Goal: Task Accomplishment & Management: Manage account settings

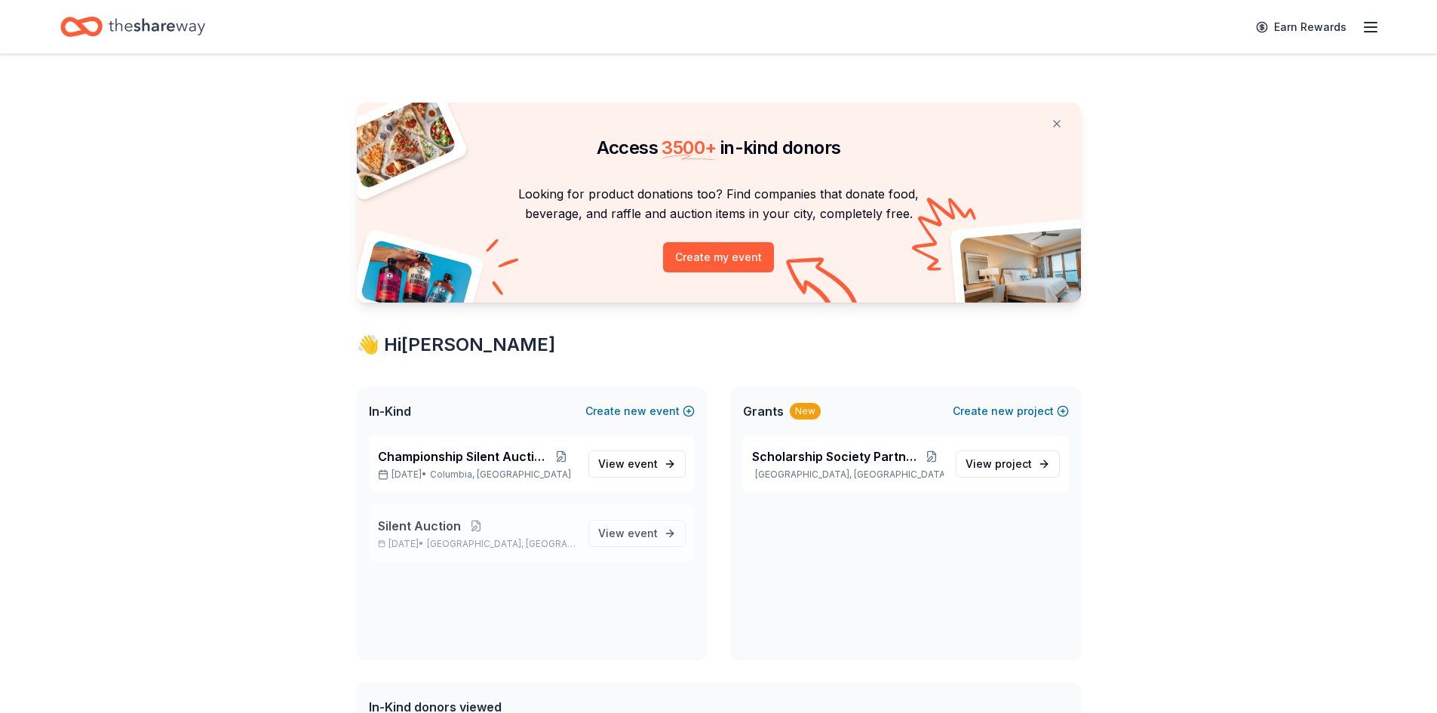
click at [412, 525] on span "Silent Auction" at bounding box center [419, 526] width 83 height 18
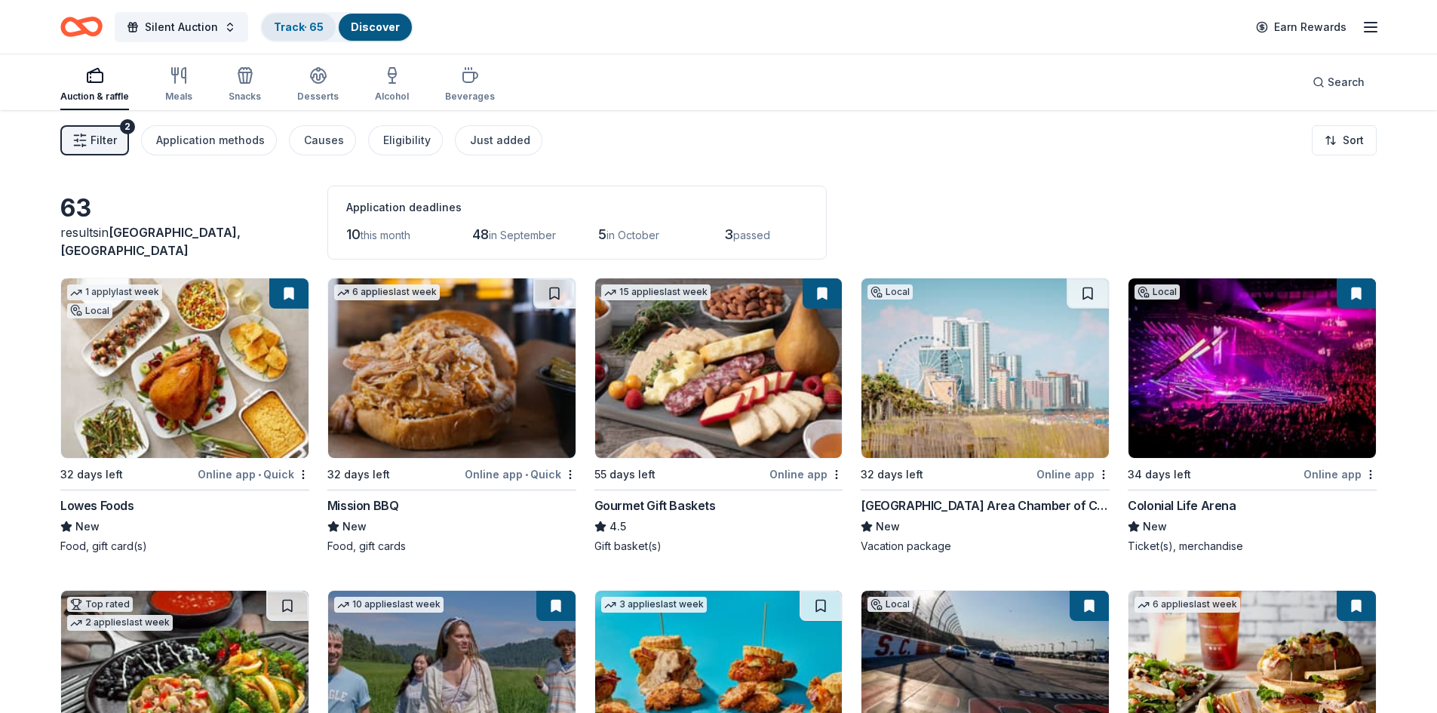
click at [290, 30] on link "Track · 65" at bounding box center [299, 26] width 50 height 13
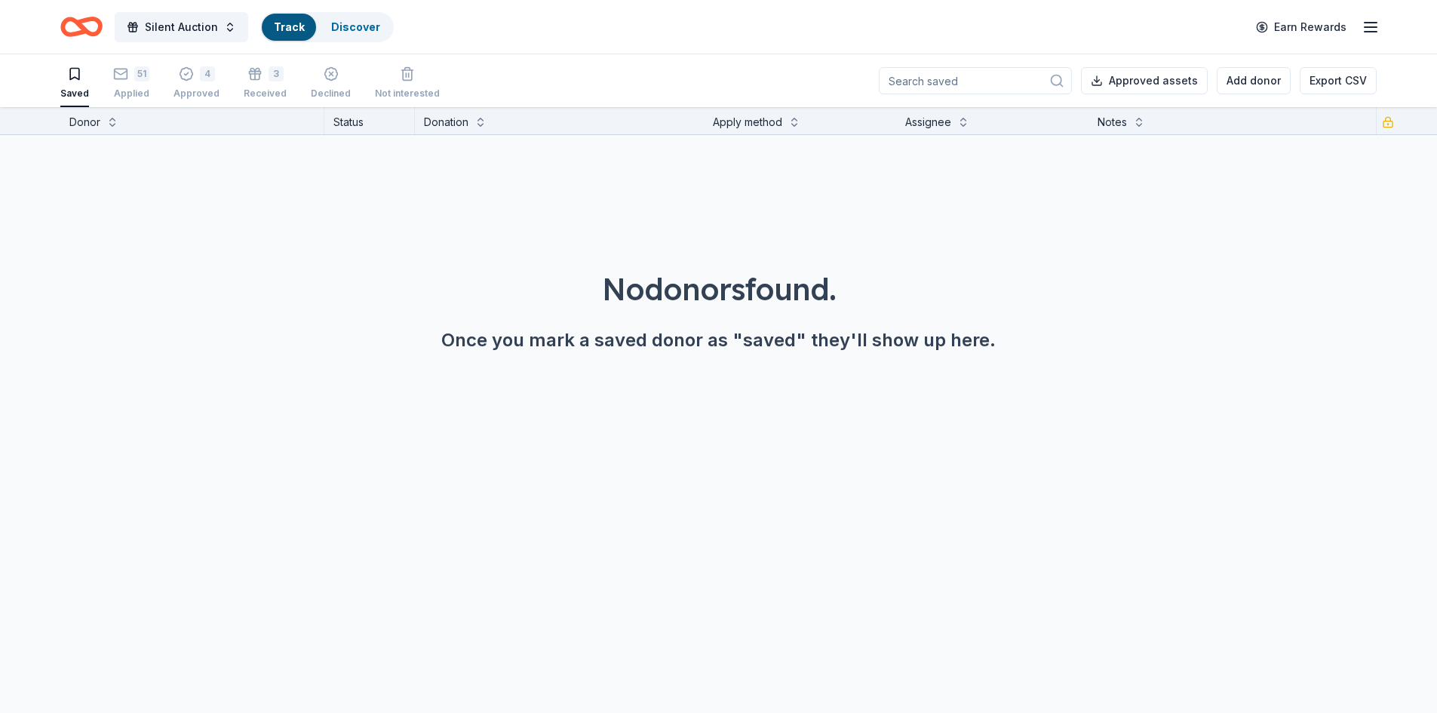
scroll to position [1, 0]
click at [143, 82] on div "51 Applied" at bounding box center [131, 82] width 36 height 33
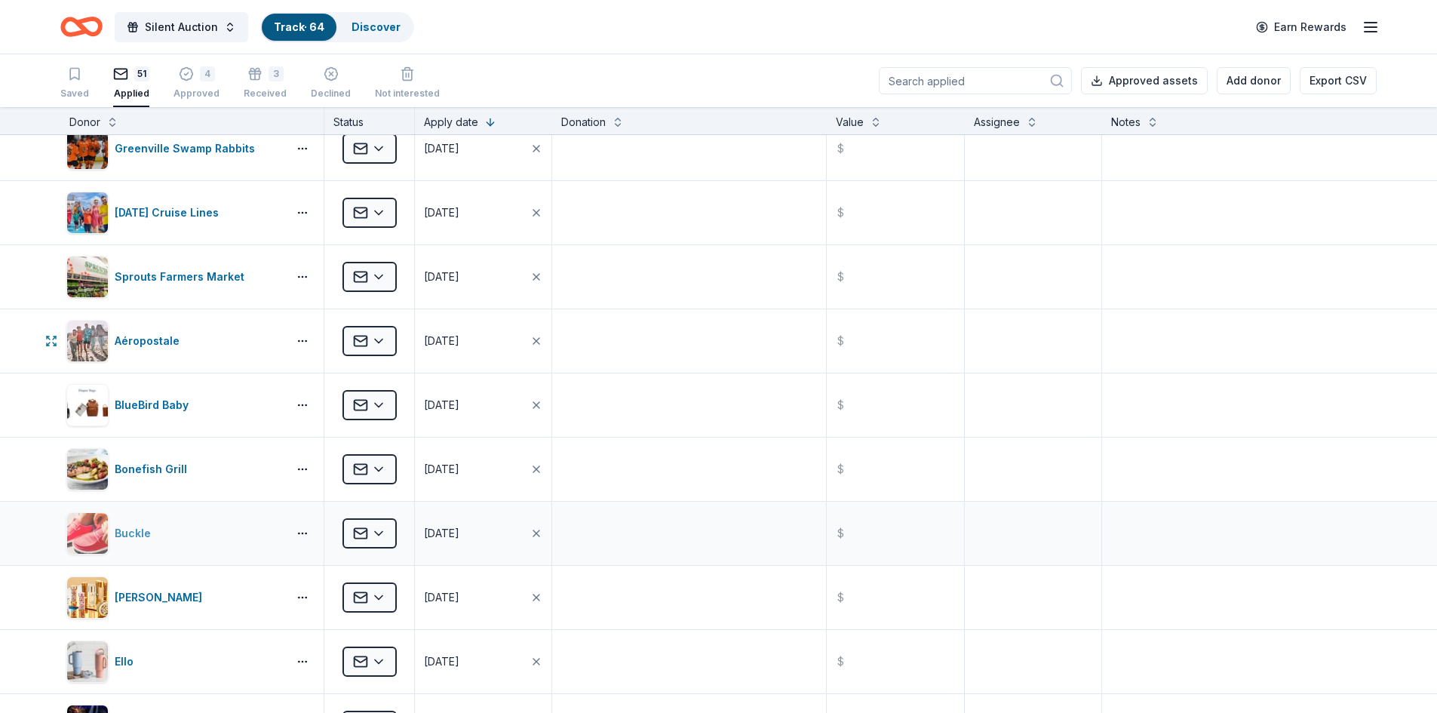
scroll to position [226, 0]
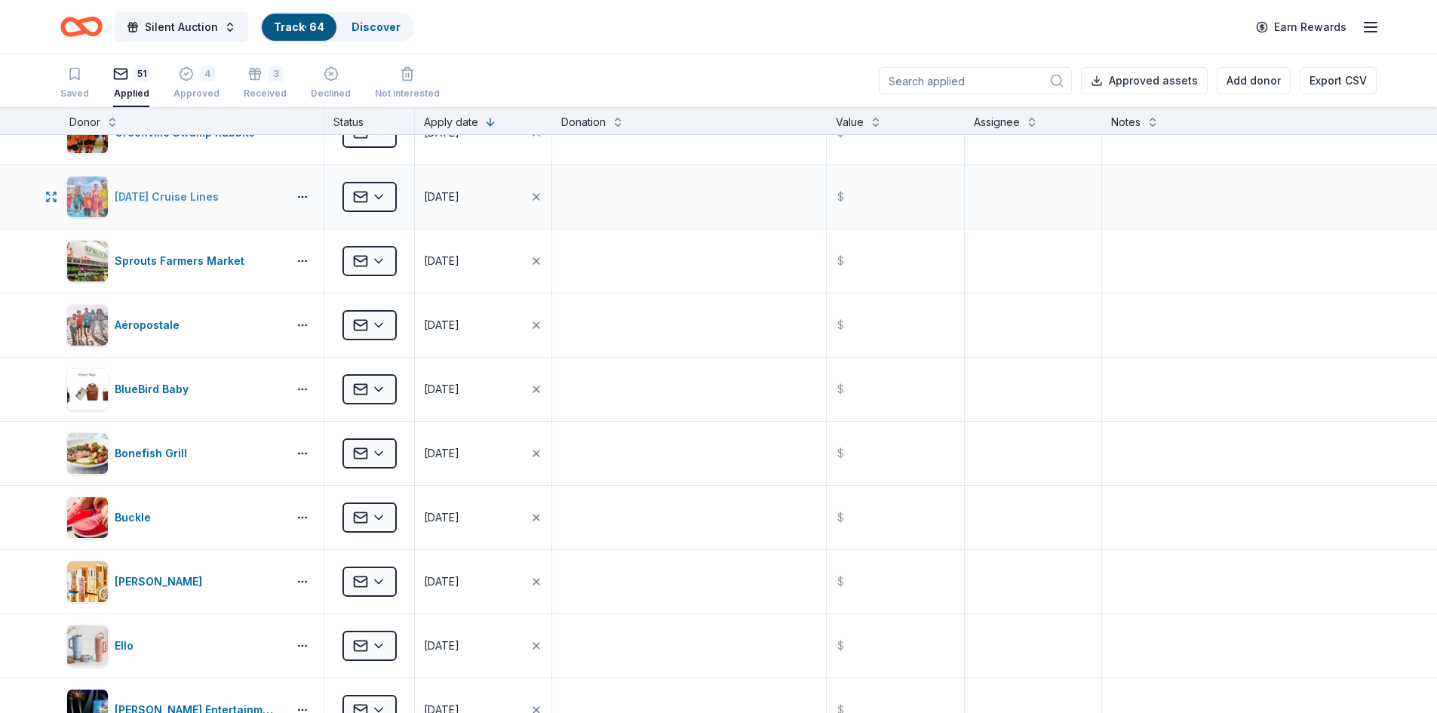
click at [161, 204] on div "[DATE] Cruise Lines" at bounding box center [170, 197] width 110 height 18
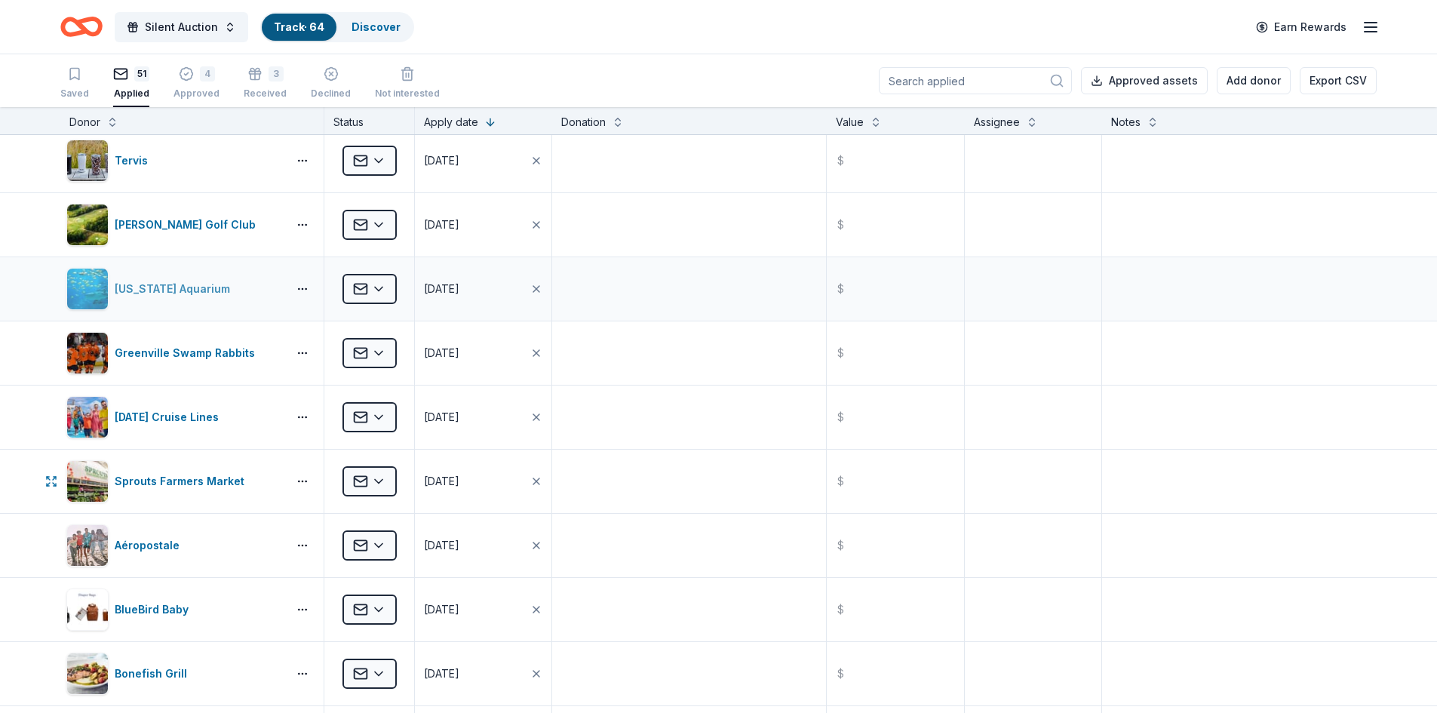
scroll to position [0, 0]
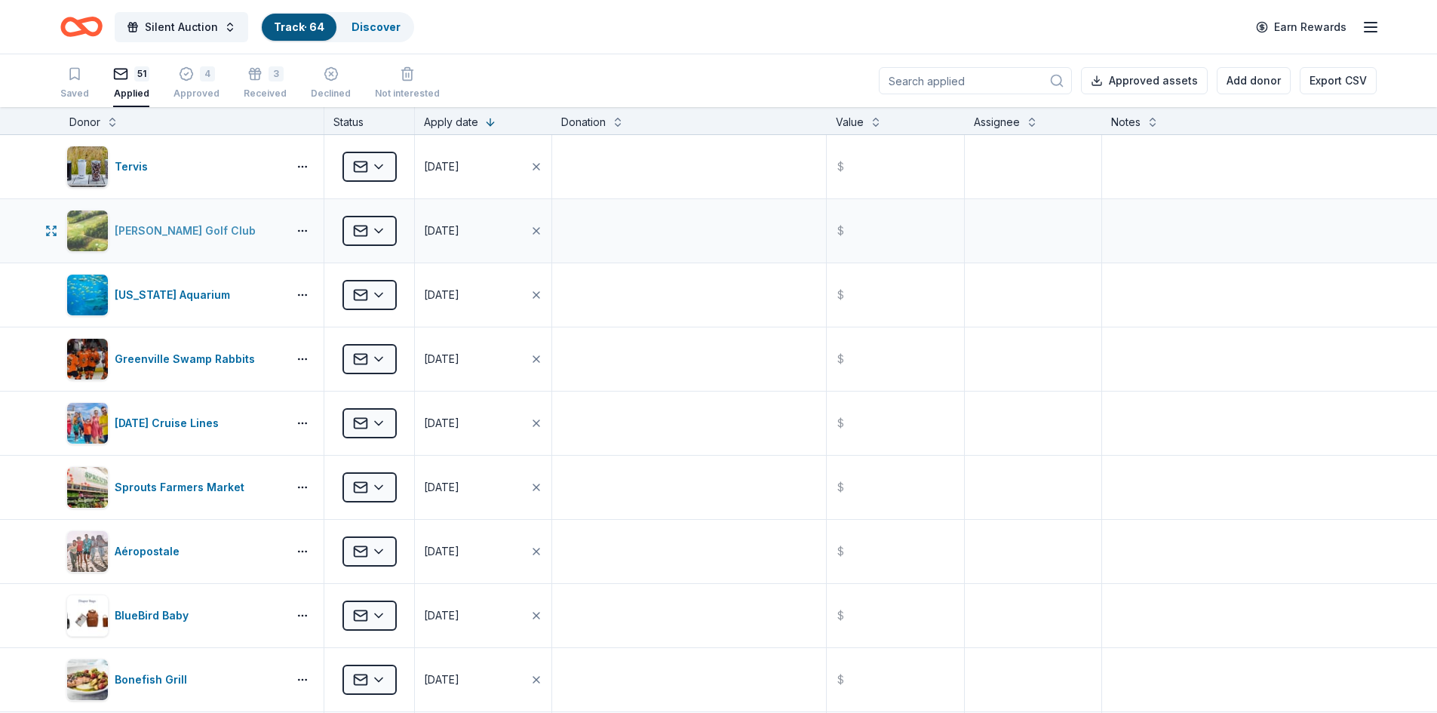
click at [146, 229] on div "[PERSON_NAME] Golf Club" at bounding box center [188, 231] width 147 height 18
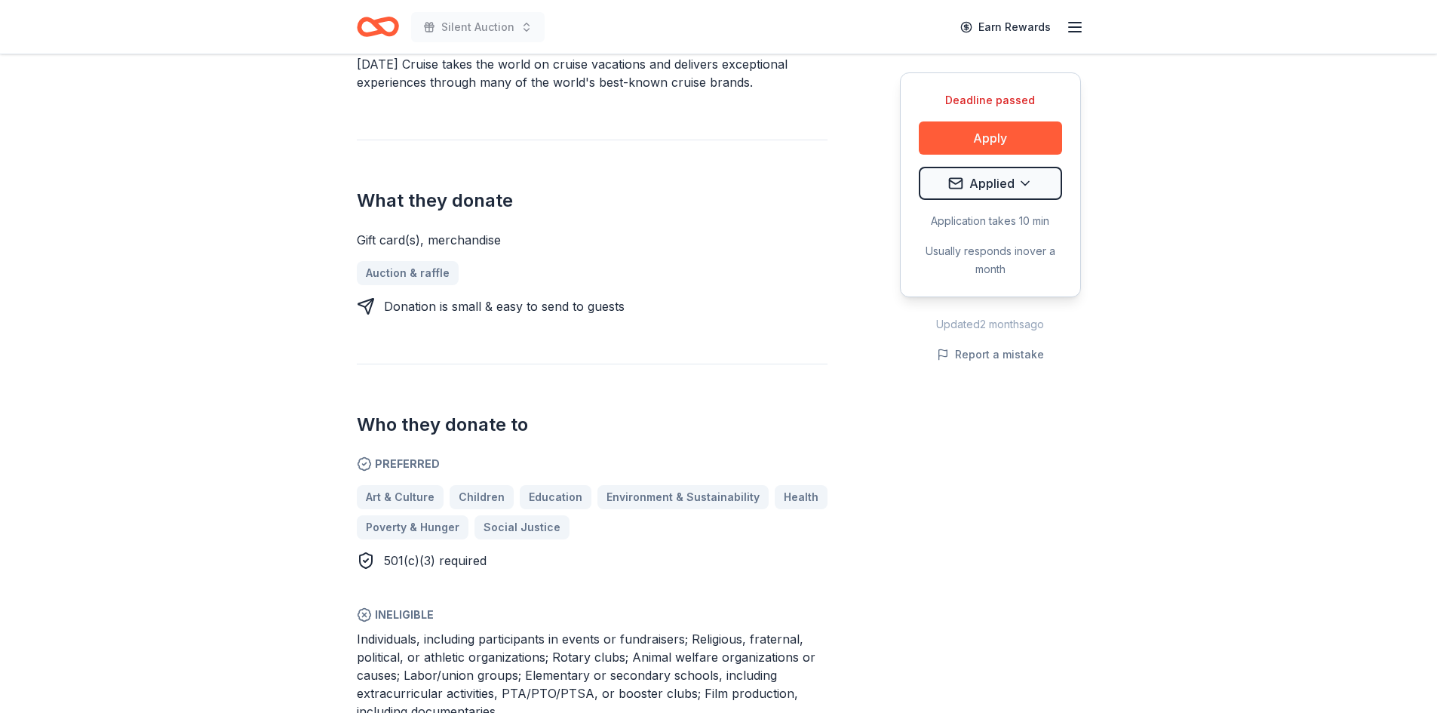
scroll to position [528, 0]
